Goal: Information Seeking & Learning: Learn about a topic

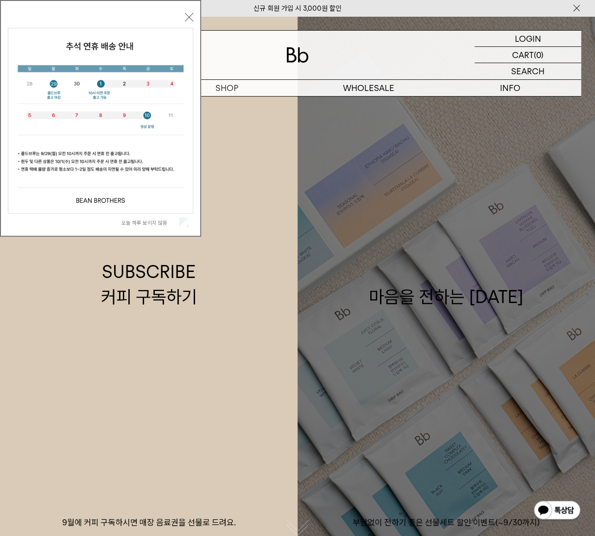
click at [563, 181] on link "마음을 전하는 추석 부담없이 전하기 좋은 선물세트 할인 이벤트(~9/30까지)" at bounding box center [447, 284] width 298 height 536
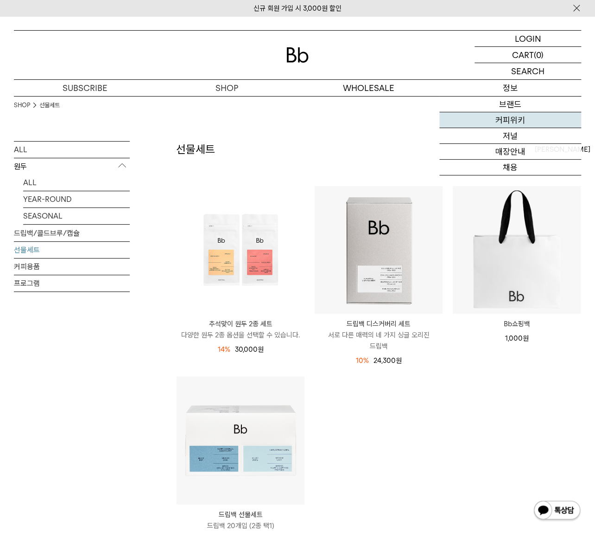
click at [519, 117] on link "커피위키" at bounding box center [511, 120] width 142 height 16
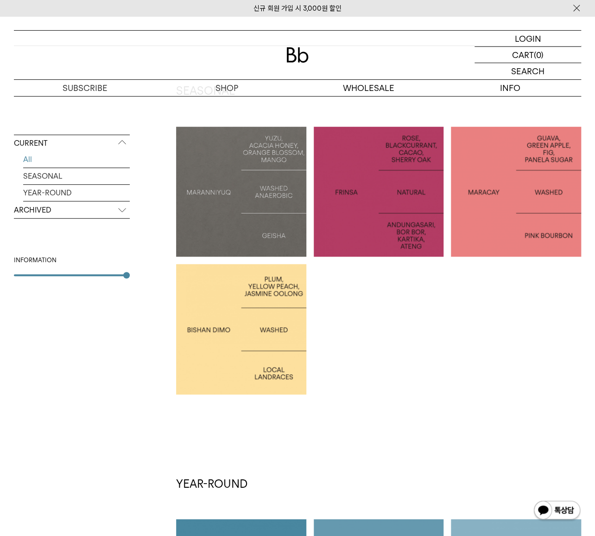
scroll to position [253, 0]
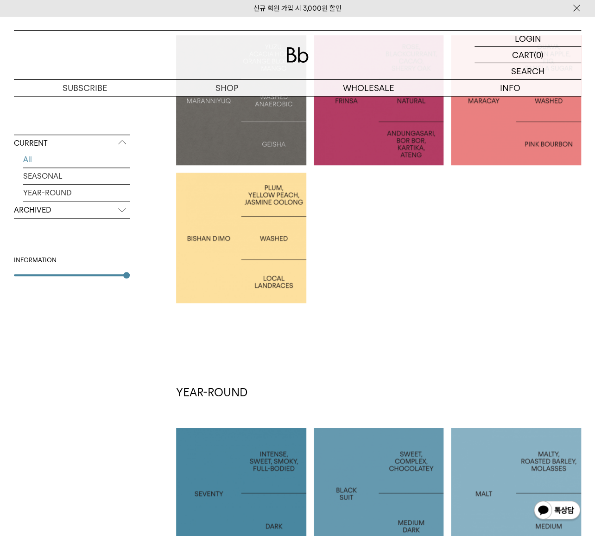
click at [73, 205] on p "ARCHIVED" at bounding box center [72, 210] width 116 height 17
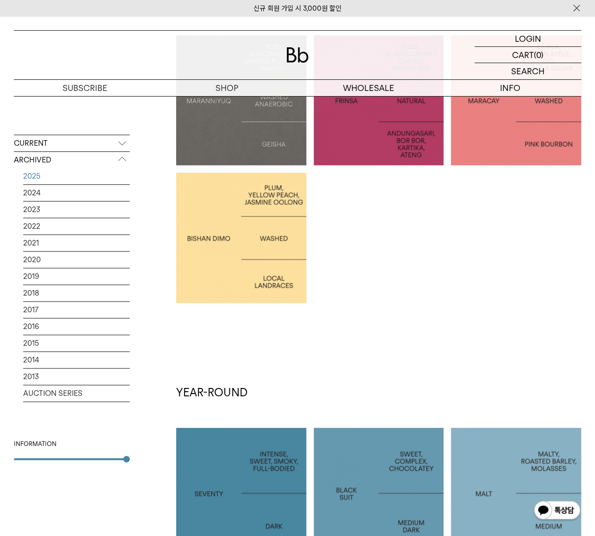
click at [83, 180] on link "2025" at bounding box center [76, 176] width 107 height 16
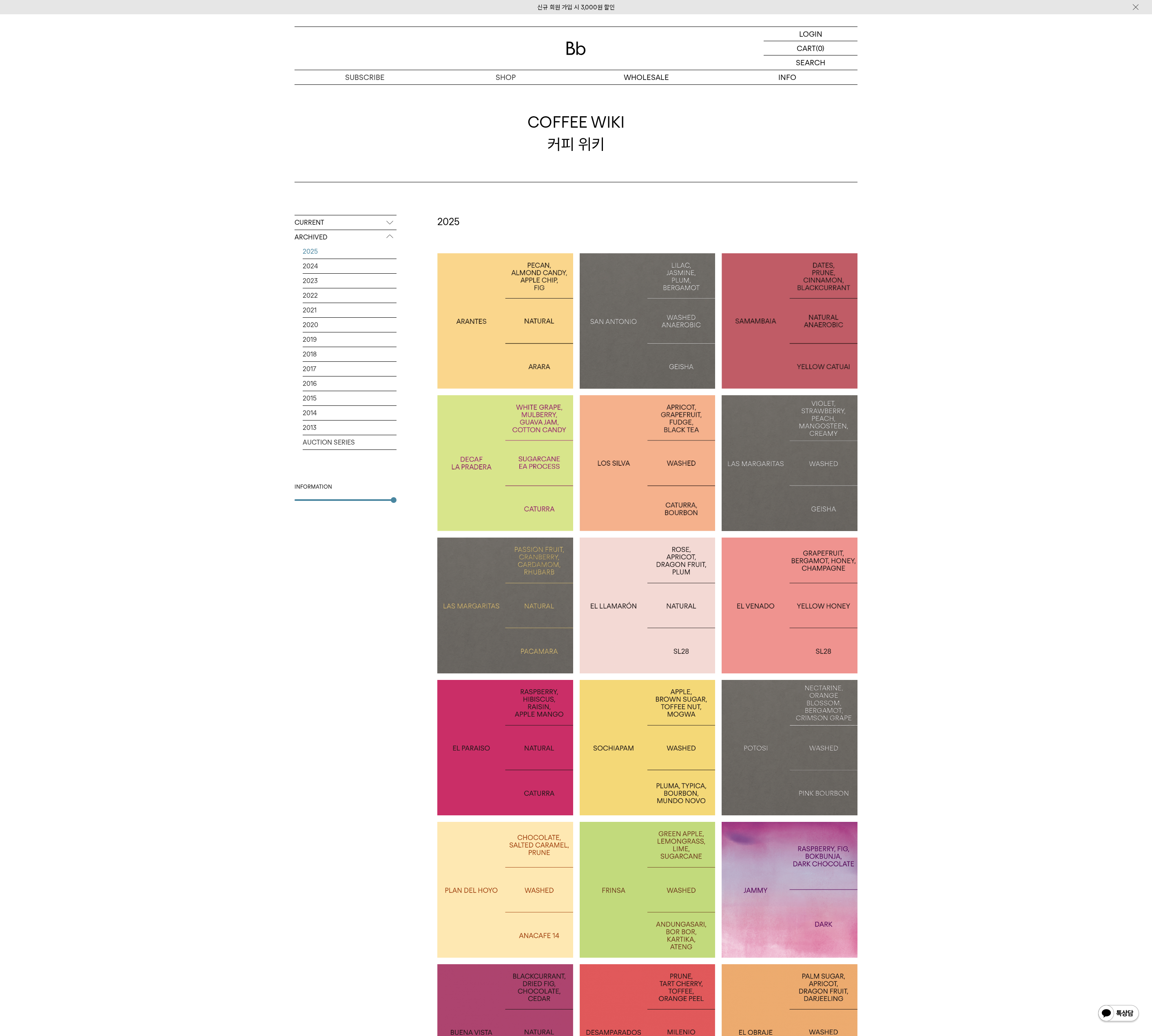
click at [523, 471] on div "CURRENT All SEASONAL YEAR-ROUND ARCHIVED 2025 2024 2023 2022 2021 2020 2019 201…" at bounding box center [576, 1032] width 1152 height 1700
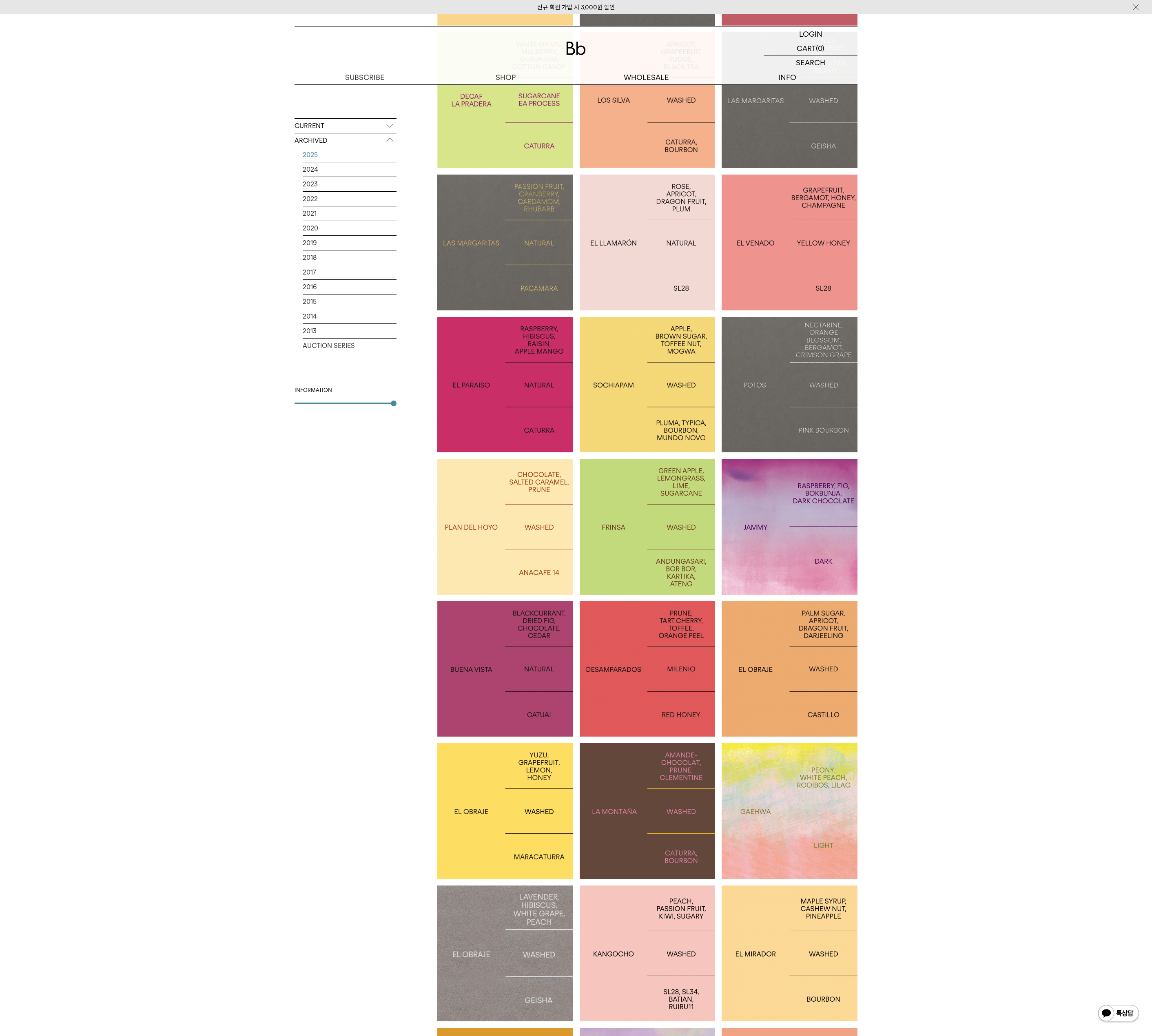
scroll to position [408, 0]
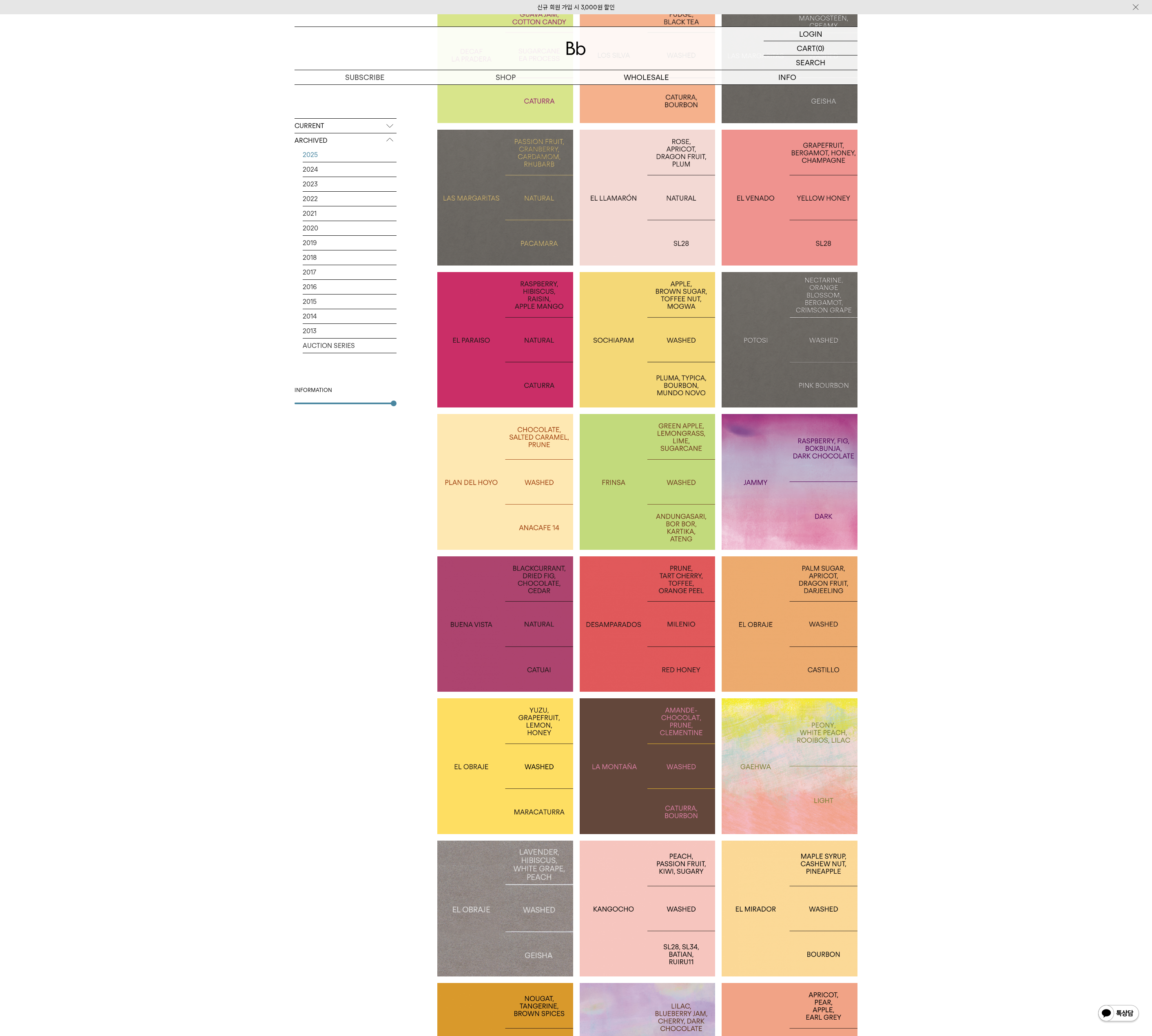
drag, startPoint x: 1048, startPoint y: 609, endPoint x: 1007, endPoint y: 599, distance: 42.2
click at [523, 471] on div "CURRENT All SEASONAL YEAR-ROUND ARCHIVED 2025 2024 2023 2022 2021 2020 2019 201…" at bounding box center [576, 624] width 1152 height 1700
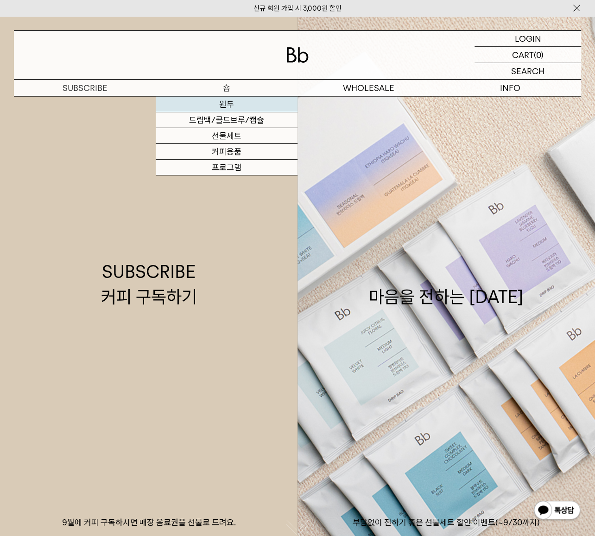
click at [223, 102] on link "원두" at bounding box center [227, 104] width 142 height 16
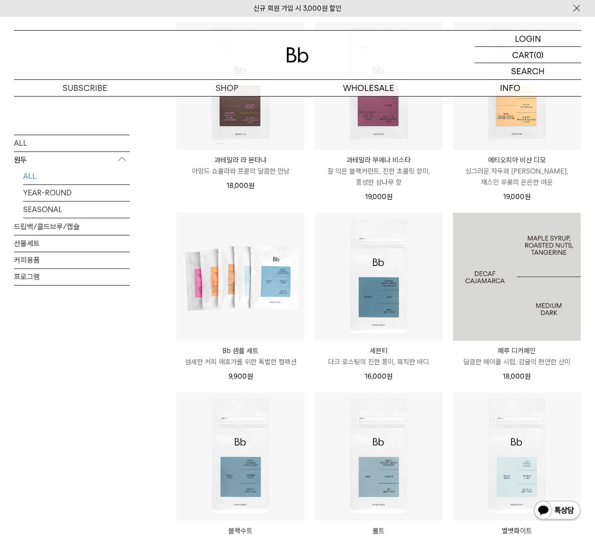
scroll to position [590, 0]
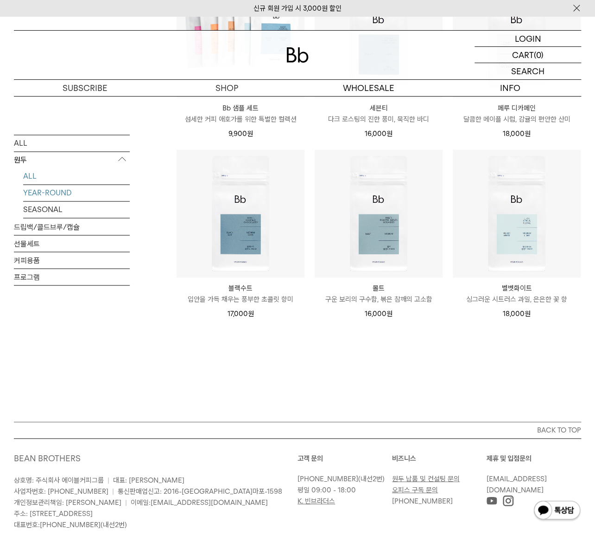
click at [53, 195] on link "YEAR-ROUND" at bounding box center [76, 193] width 107 height 16
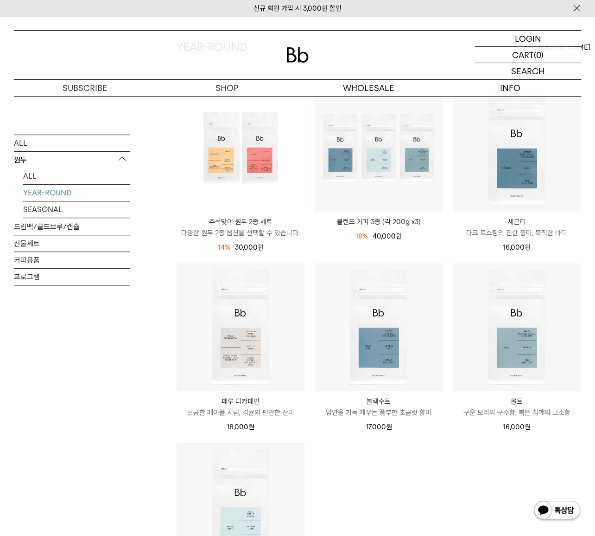
scroll to position [295, 0]
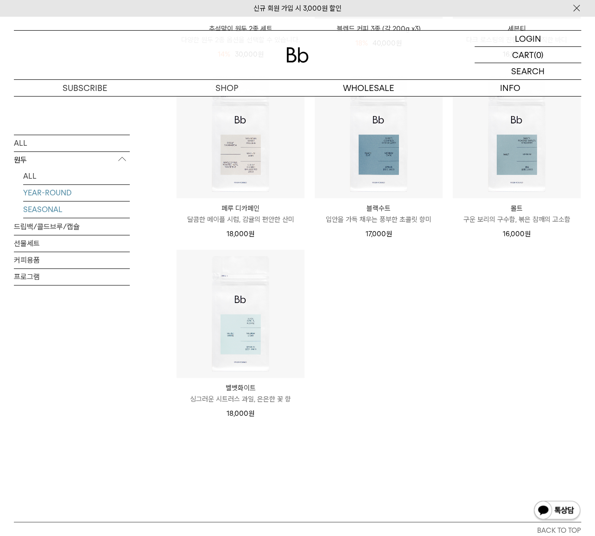
click at [97, 212] on link "SEASONAL" at bounding box center [76, 209] width 107 height 16
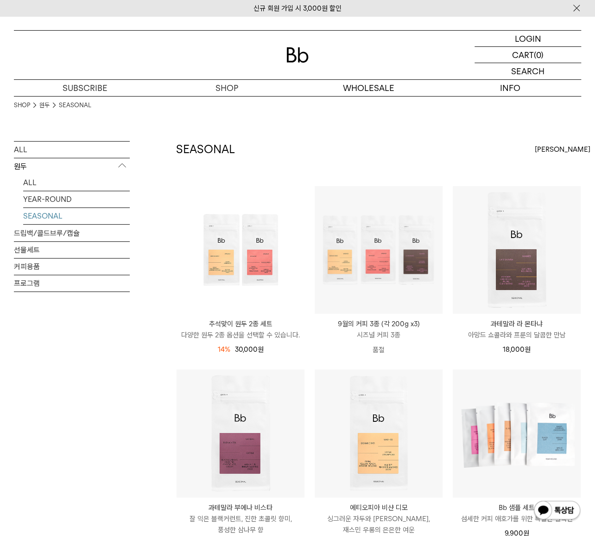
click at [581, 145] on div "[PERSON_NAME]" at bounding box center [558, 149] width 46 height 17
click at [472, 149] on div "SEASONAL 상품 6 개 [PERSON_NAME] [PERSON_NAME] 인기순 낮은가격순" at bounding box center [378, 163] width 405 height 45
click at [78, 339] on div "ALL 원두 ALL YEAR-ROUND SEASONAL 드립백/콜드브루/캡슐 선물세트 커피용품 프로그램" at bounding box center [72, 258] width 116 height 234
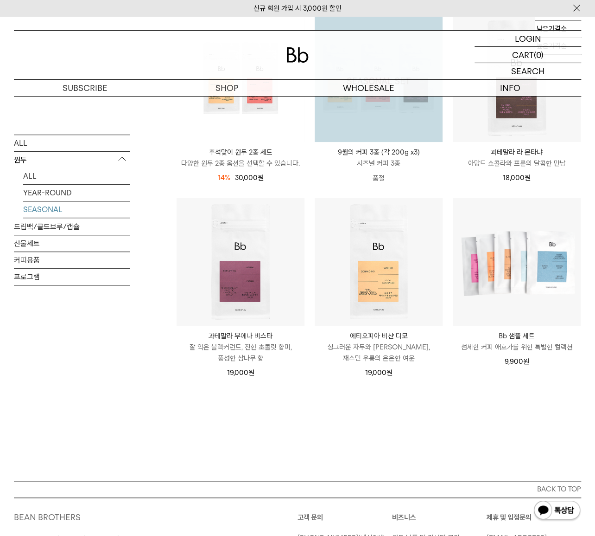
scroll to position [293, 0]
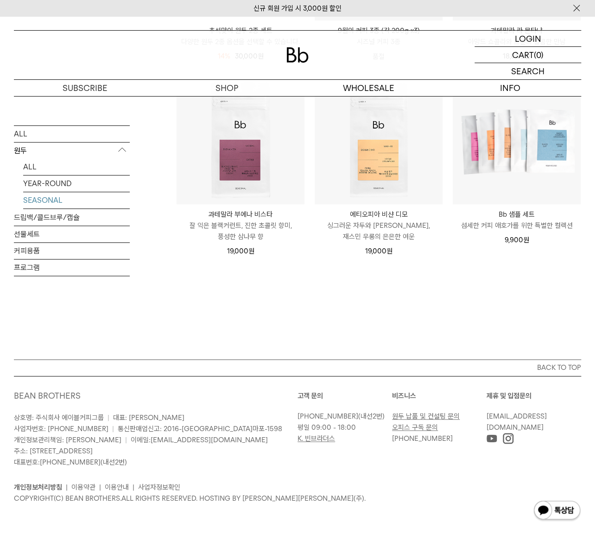
click at [529, 333] on div "SEASONAL 상품 6 개 [PERSON_NAME] [PERSON_NAME] 인기순 낮은가격순 높은가격순" at bounding box center [378, 104] width 405 height 512
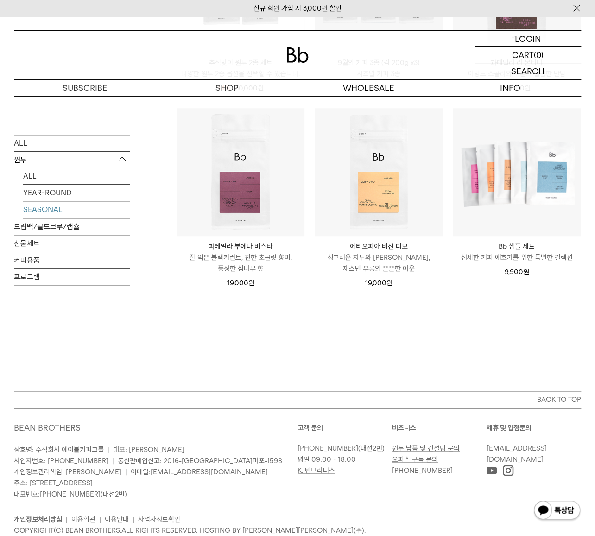
scroll to position [209, 0]
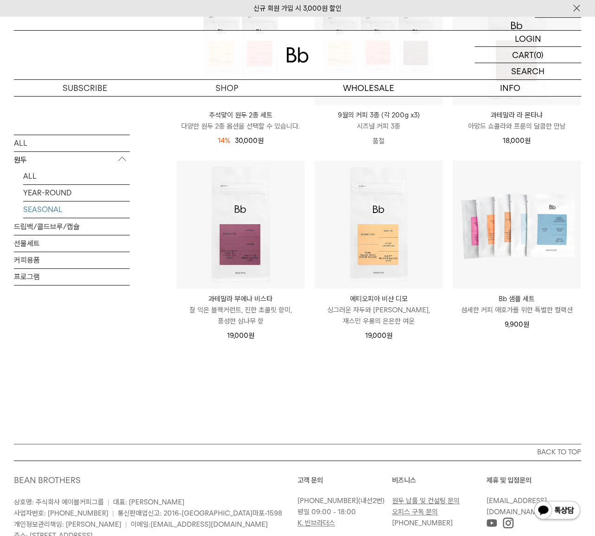
click at [252, 514] on p "상호명: 주식회사 에이블커피그룹 | 대표: [PERSON_NAME] 사업자번호: [PHONE_NUMBER] | 통신판매업신고: 2016-[GE…" at bounding box center [156, 524] width 284 height 56
